Goal: Information Seeking & Learning: Learn about a topic

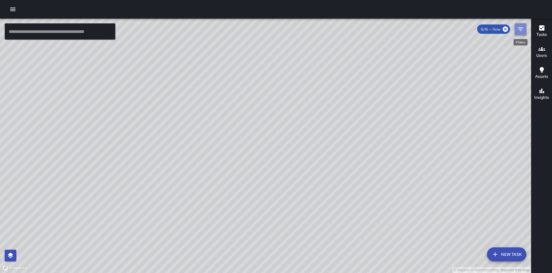
click at [521, 29] on icon "Filters" at bounding box center [520, 28] width 5 height 3
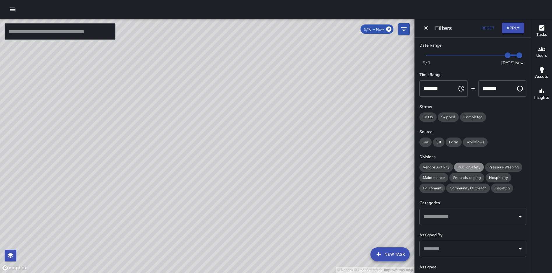
click at [462, 167] on span "Public Safety" at bounding box center [469, 167] width 30 height 5
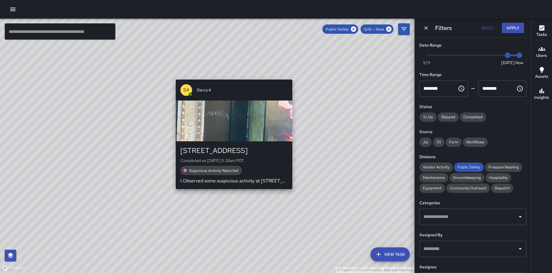
click at [174, 197] on div "© Mapbox © OpenStreetMap Improve this map S4 Sierra 4 1500 Broadway Completed o…" at bounding box center [207, 146] width 414 height 254
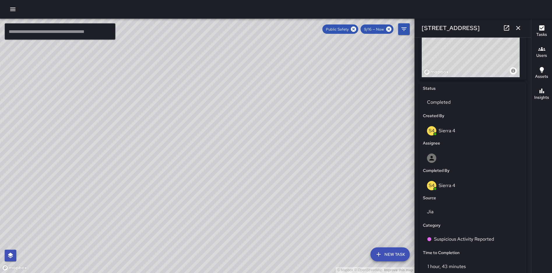
scroll to position [394, 0]
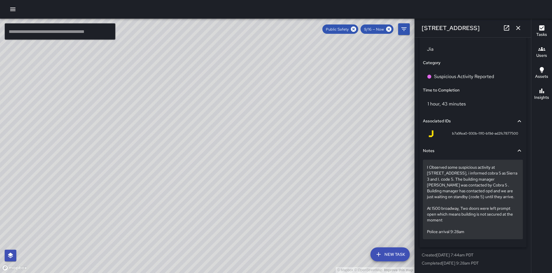
click at [426, 168] on div "I Observed some suspicious activity at [STREET_ADDRESS], i informed cobra 5 as …" at bounding box center [473, 199] width 100 height 79
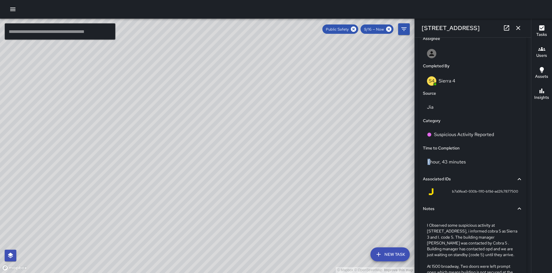
click at [426, 168] on div "1 hour, 43 minutes" at bounding box center [473, 162] width 100 height 16
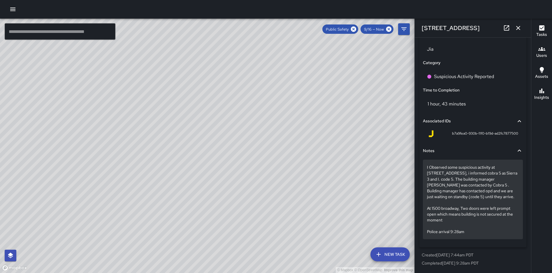
click at [426, 168] on div "I Observed some suspicious activity at [STREET_ADDRESS], i informed cobra 5 as …" at bounding box center [473, 199] width 100 height 79
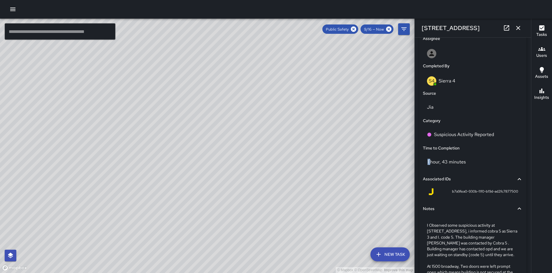
click at [426, 168] on div "1 hour, 43 minutes" at bounding box center [473, 162] width 100 height 16
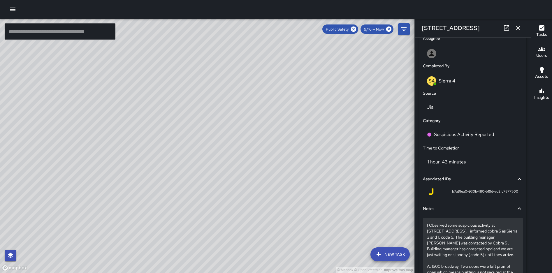
click at [430, 233] on p "I Observed some suspicious activity at [STREET_ADDRESS], i informed cobra 5 as …" at bounding box center [473, 257] width 92 height 70
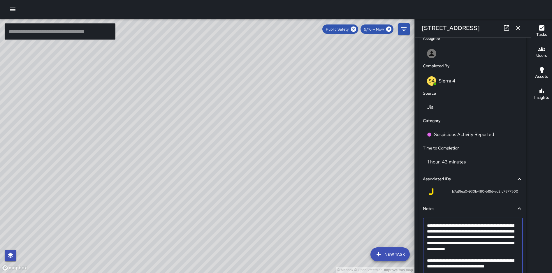
click at [430, 232] on textarea "**********" at bounding box center [470, 258] width 87 height 70
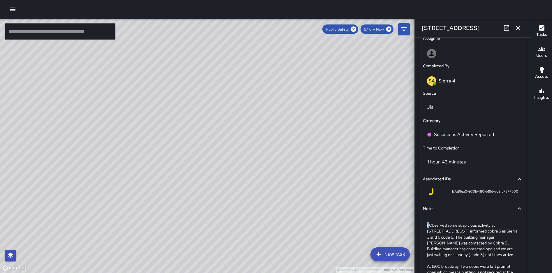
click at [426, 227] on div "I Observed some suspicious activity at [STREET_ADDRESS], i informed cobra 5 as …" at bounding box center [473, 257] width 100 height 79
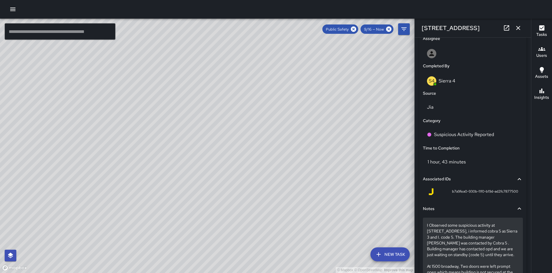
click at [428, 227] on p "I Observed some suspicious activity at [STREET_ADDRESS], i informed cobra 5 as …" at bounding box center [473, 257] width 92 height 70
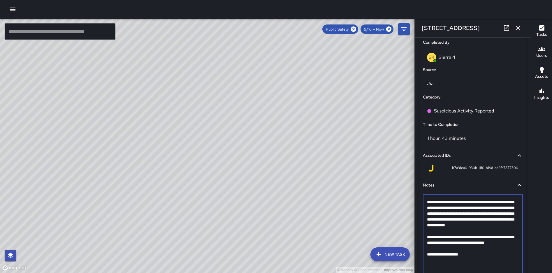
scroll to position [394, 0]
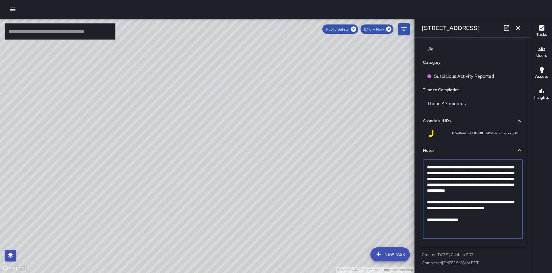
drag, startPoint x: 428, startPoint y: 226, endPoint x: 465, endPoint y: 243, distance: 41.1
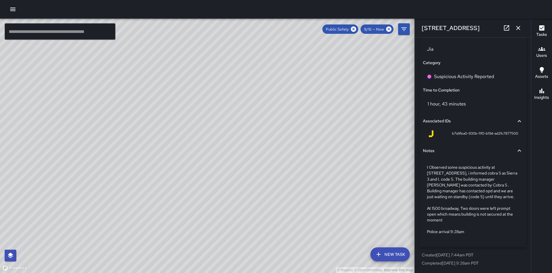
scroll to position [394, 0]
drag, startPoint x: 230, startPoint y: 51, endPoint x: 168, endPoint y: 147, distance: 114.3
click at [168, 147] on div "© Mapbox © OpenStreetMap Improve this map" at bounding box center [207, 146] width 414 height 254
drag, startPoint x: 296, startPoint y: 50, endPoint x: 282, endPoint y: 75, distance: 28.6
click at [282, 75] on div "© Mapbox © OpenStreetMap Improve this map" at bounding box center [207, 146] width 414 height 254
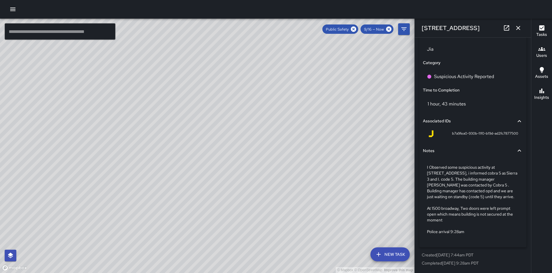
drag, startPoint x: 219, startPoint y: 76, endPoint x: 196, endPoint y: 148, distance: 75.7
click at [196, 148] on div "© Mapbox © OpenStreetMap Improve this map" at bounding box center [207, 146] width 414 height 254
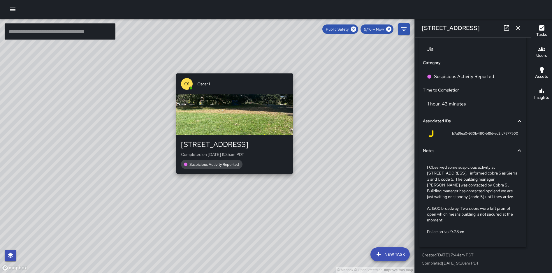
click at [232, 176] on div "© Mapbox © OpenStreetMap Improve this map O1 Oscar [STREET_ADDRESS] Completed o…" at bounding box center [207, 146] width 414 height 254
type input "**********"
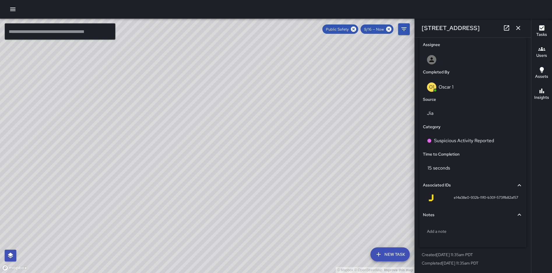
scroll to position [330, 0]
click at [355, 28] on icon at bounding box center [353, 29] width 5 height 5
click at [403, 32] on icon "Filters" at bounding box center [403, 29] width 7 height 7
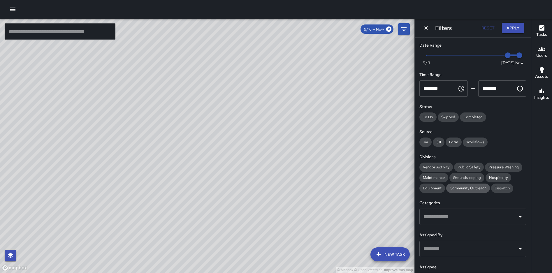
click at [458, 191] on div "Community Outreach" at bounding box center [468, 188] width 44 height 9
